Goal: Complete application form

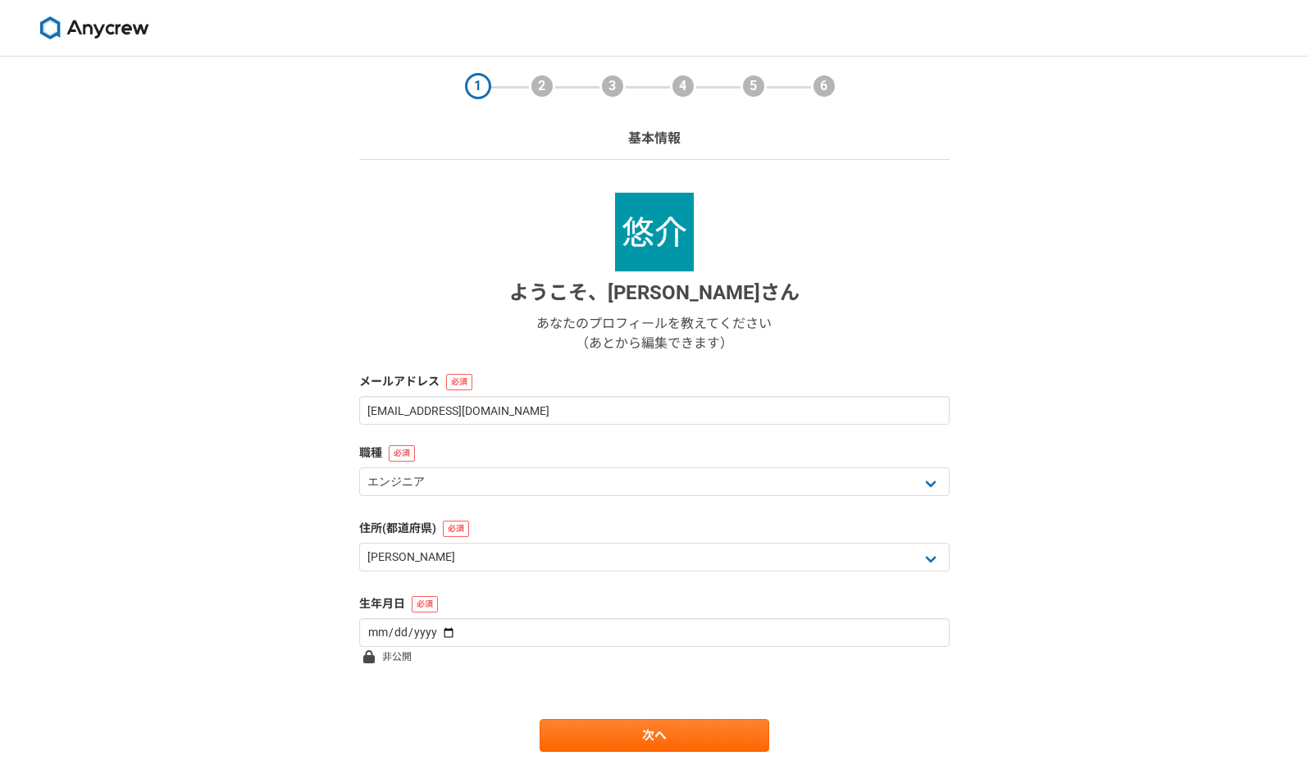
select select "13"
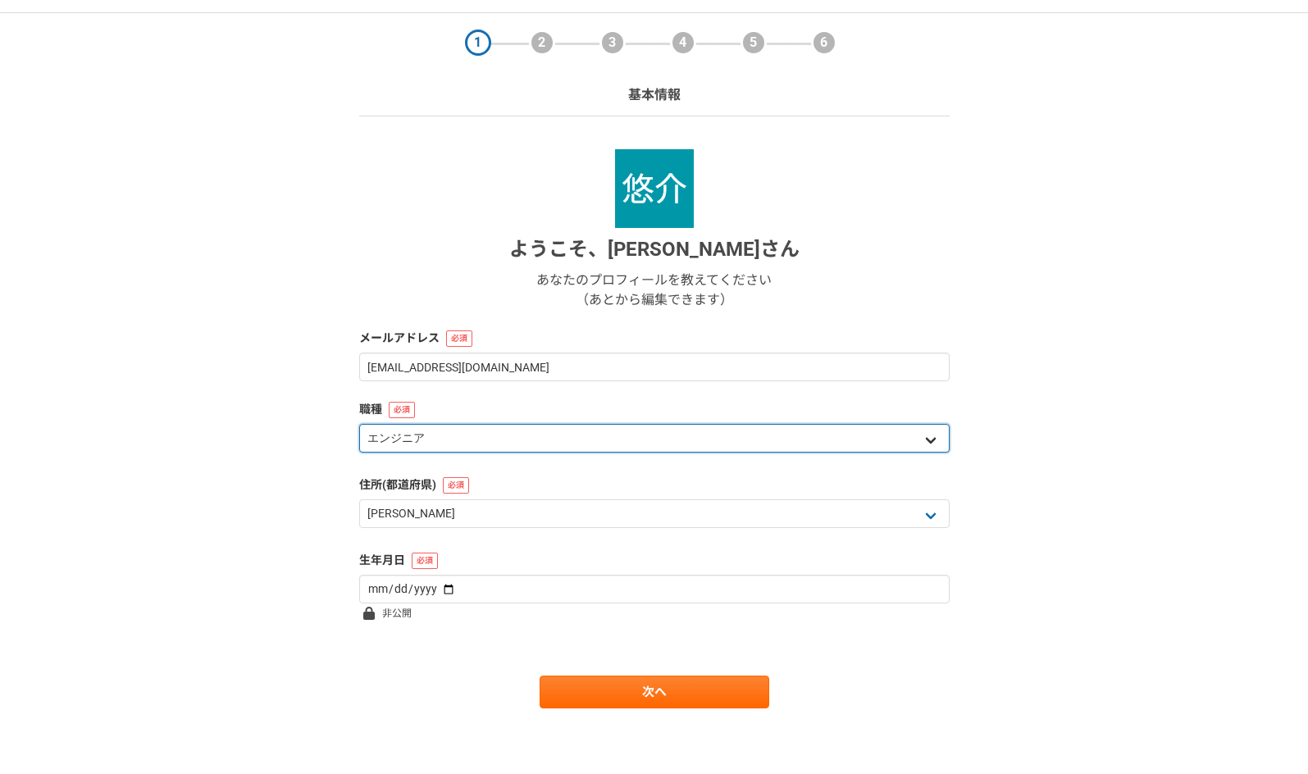
click at [610, 438] on select "エンジニア デザイナー ライター 営業 マーケティング 企画・事業開発 バックオフィス その他" at bounding box center [654, 438] width 591 height 29
select select "8"
click at [359, 424] on select "エンジニア デザイナー ライター 営業 マーケティング 企画・事業開発 バックオフィス その他" at bounding box center [654, 438] width 591 height 29
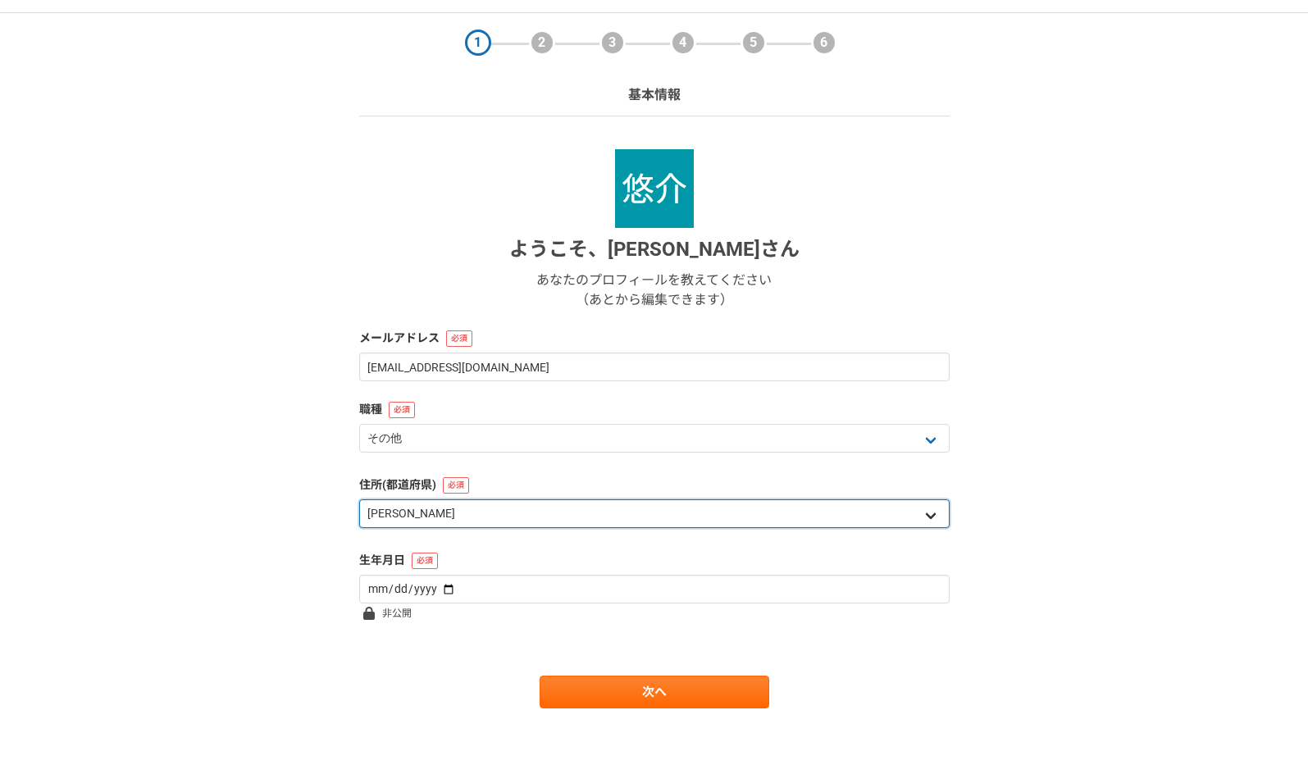
click at [609, 517] on select "北海道 [GEOGRAPHIC_DATA] [GEOGRAPHIC_DATA] [PERSON_NAME][GEOGRAPHIC_DATA] [PERSON_…" at bounding box center [654, 514] width 591 height 29
select select "14"
click at [359, 500] on select "北海道 [GEOGRAPHIC_DATA] [GEOGRAPHIC_DATA] [PERSON_NAME][GEOGRAPHIC_DATA] [PERSON_…" at bounding box center [654, 514] width 591 height 29
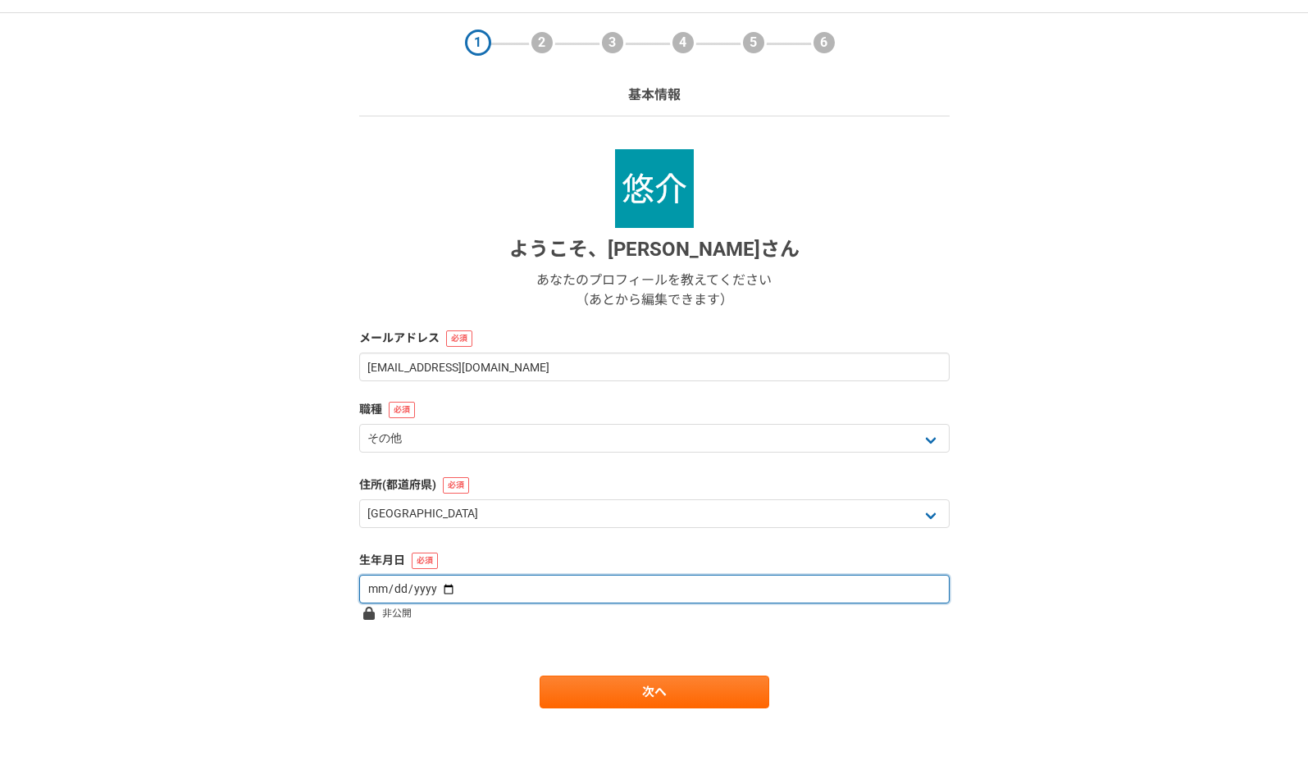
click at [560, 599] on input "date" at bounding box center [654, 589] width 591 height 29
click at [552, 578] on input "date" at bounding box center [654, 589] width 591 height 29
type input "[DATE]"
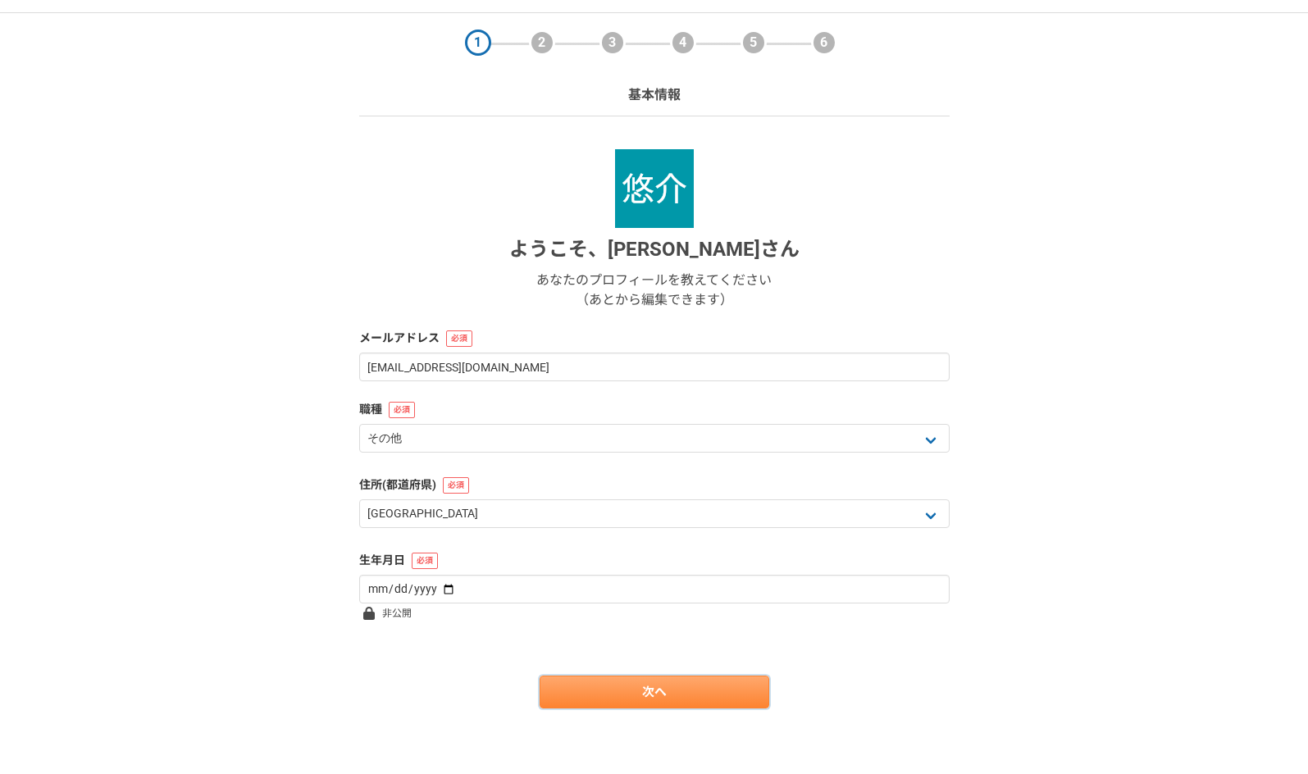
click at [664, 696] on link "次へ" at bounding box center [655, 692] width 230 height 33
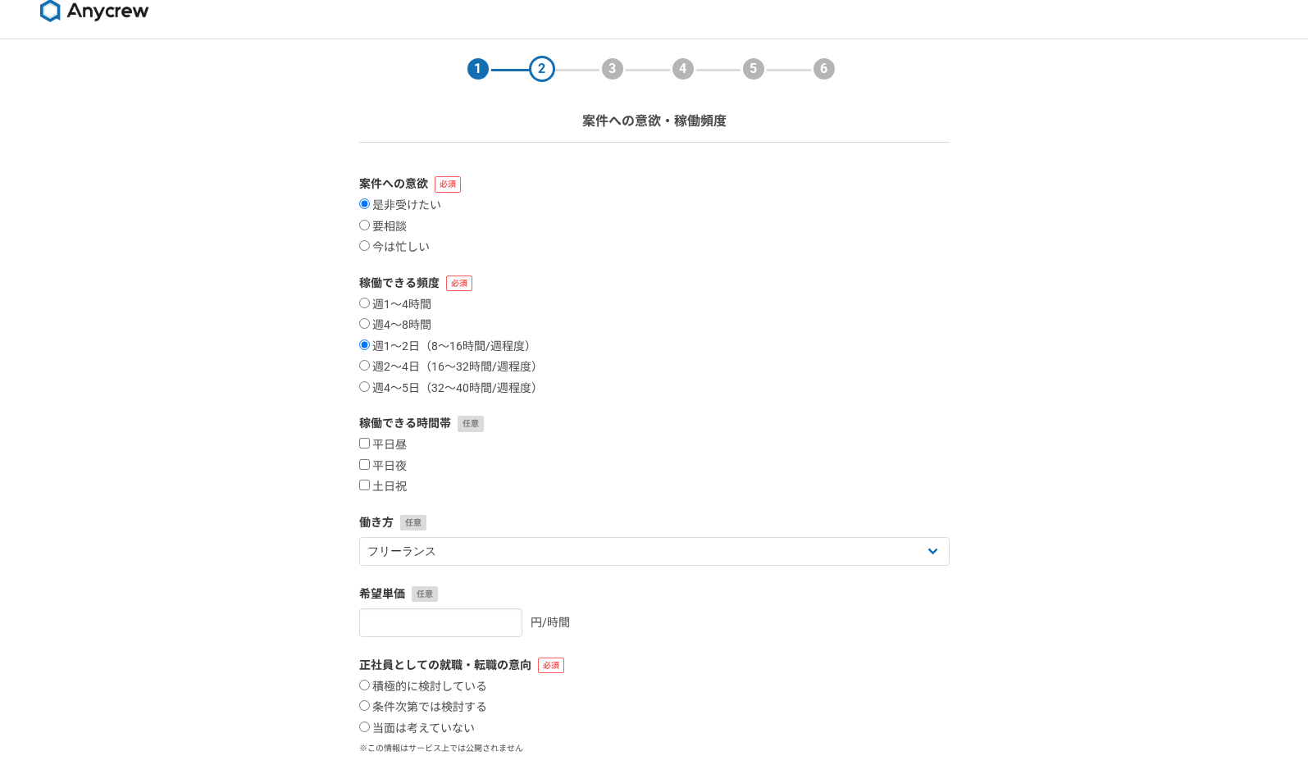
scroll to position [0, 0]
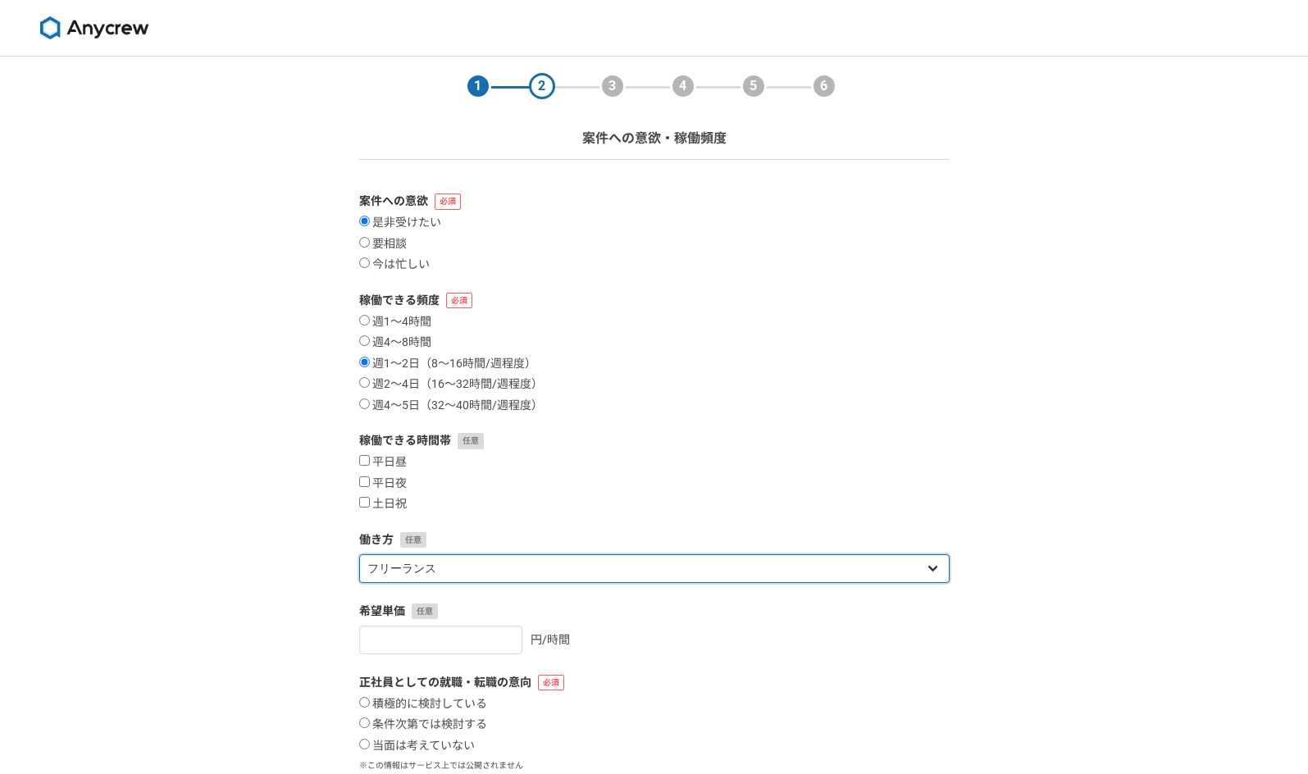
click at [580, 567] on select "フリーランス 副業 その他" at bounding box center [654, 569] width 591 height 29
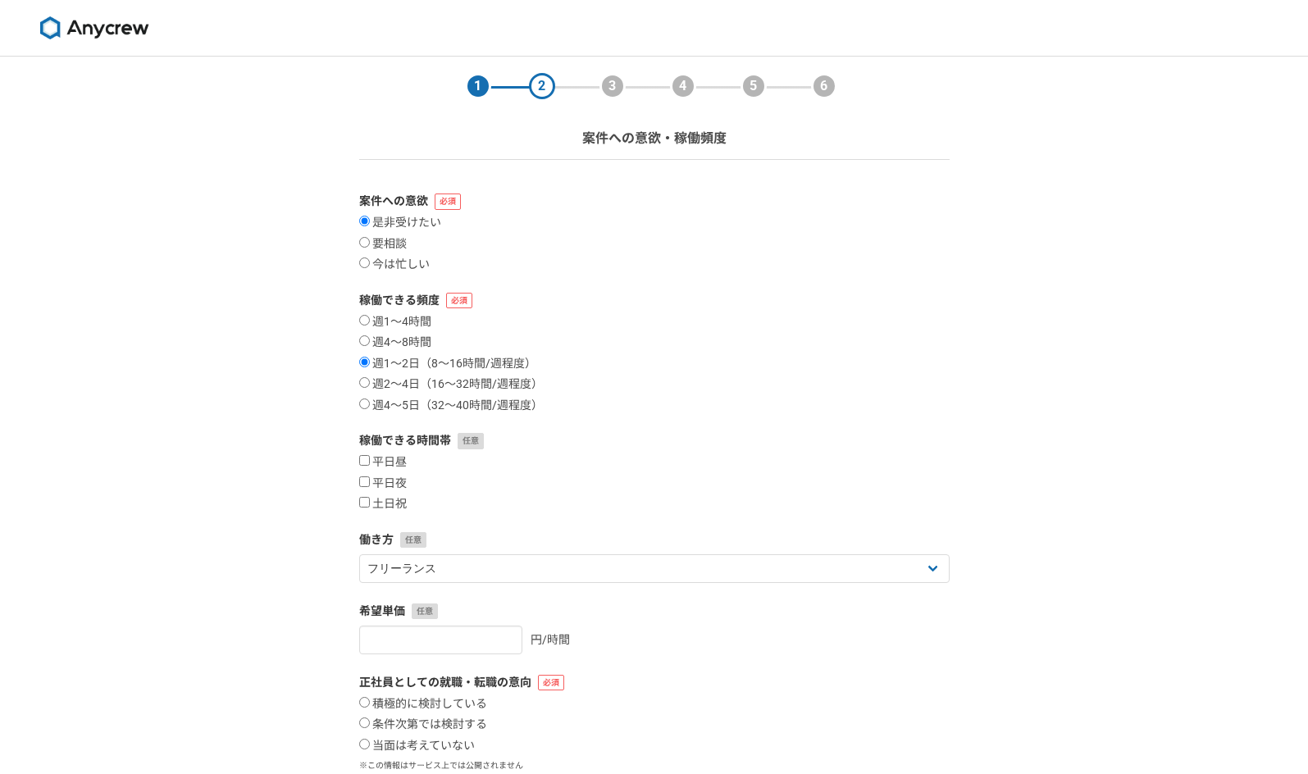
click at [594, 494] on div "平日昼 平日夜 土日祝" at bounding box center [654, 483] width 591 height 57
select select "13"
